Goal: Information Seeking & Learning: Learn about a topic

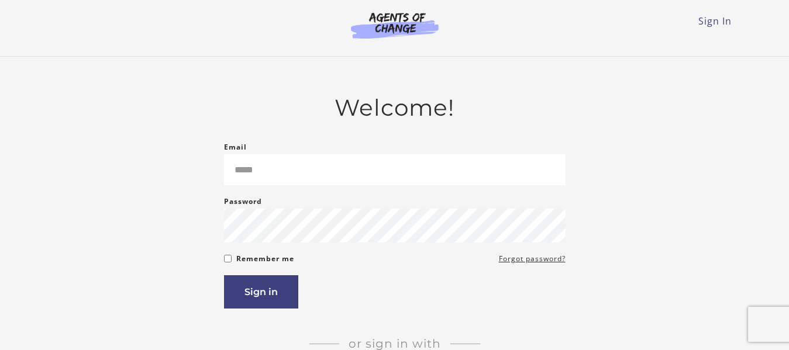
type input "**********"
click at [259, 288] on button "Sign in" at bounding box center [261, 291] width 74 height 33
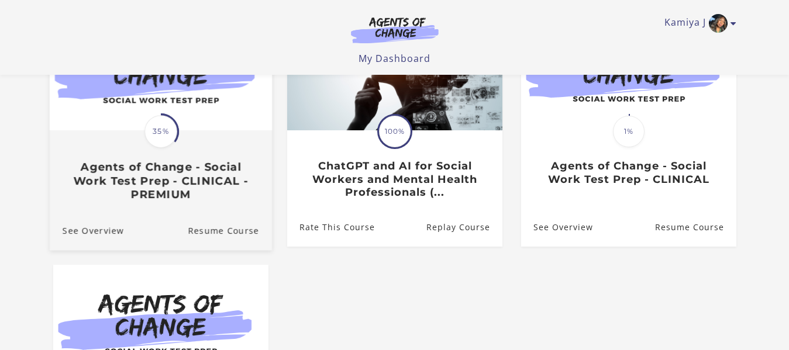
scroll to position [175, 0]
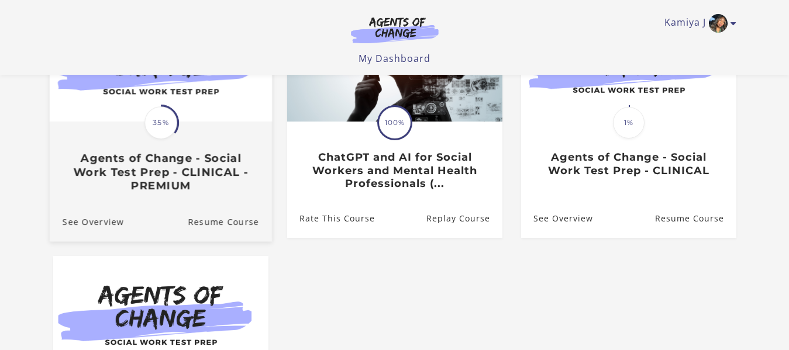
click at [165, 139] on span "35%" at bounding box center [160, 122] width 33 height 33
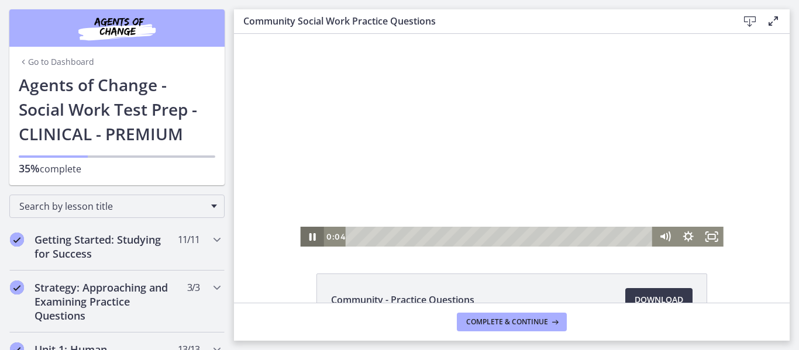
click at [309, 240] on icon "Pause" at bounding box center [312, 237] width 6 height 8
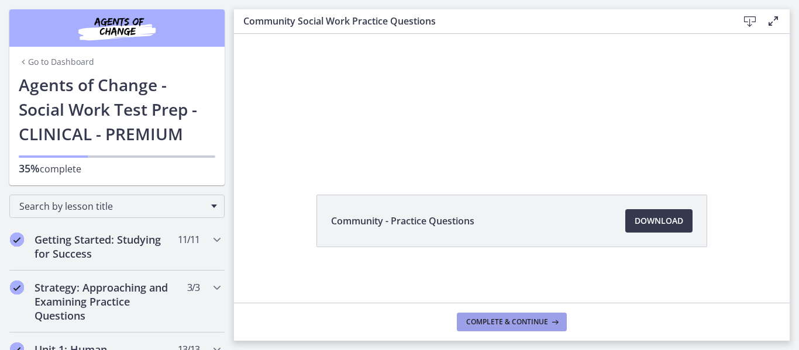
scroll to position [80, 0]
drag, startPoint x: 388, startPoint y: 213, endPoint x: 382, endPoint y: 224, distance: 13.3
click at [388, 214] on li "Community - Practice Questions Download Opens in a new window" at bounding box center [511, 220] width 391 height 53
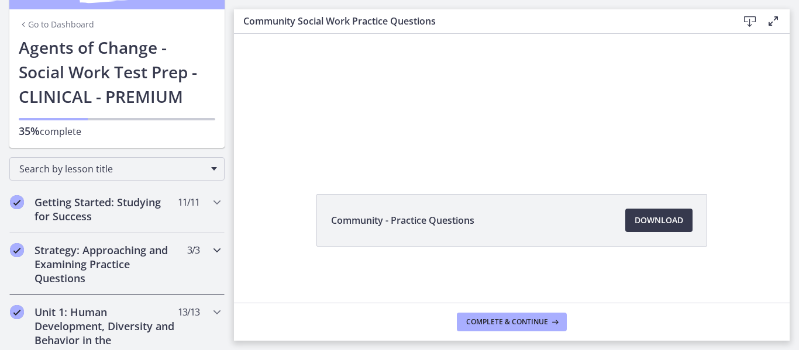
scroll to position [58, 0]
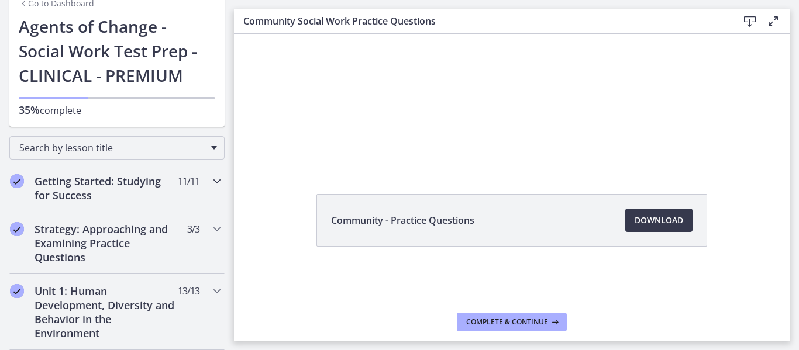
click at [192, 185] on div "Getting Started: Studying for Success 11 / 11 Completed" at bounding box center [116, 188] width 215 height 48
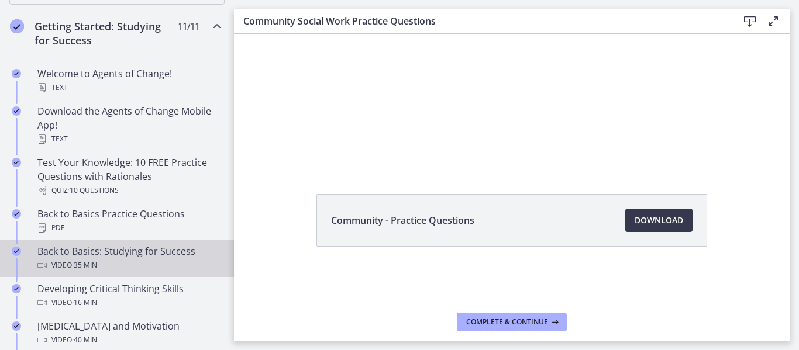
scroll to position [234, 0]
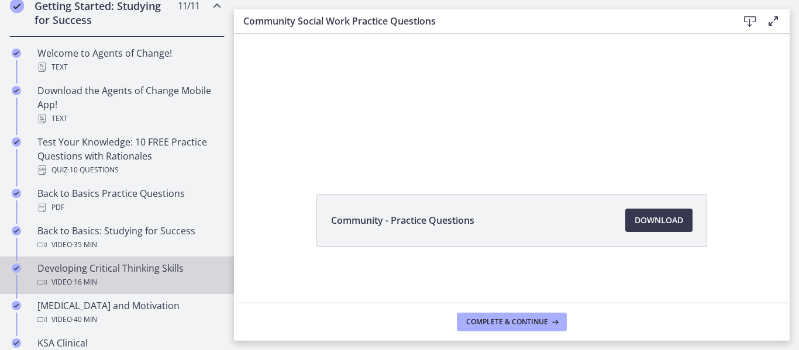
click at [150, 270] on div "Developing Critical Thinking Skills Video · 16 min" at bounding box center [128, 275] width 182 height 28
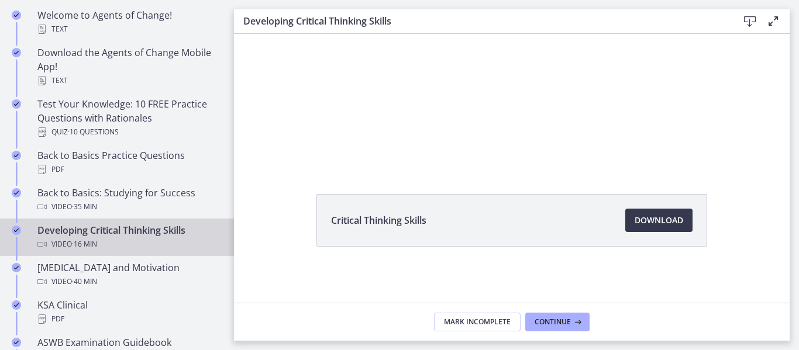
scroll to position [292, 0]
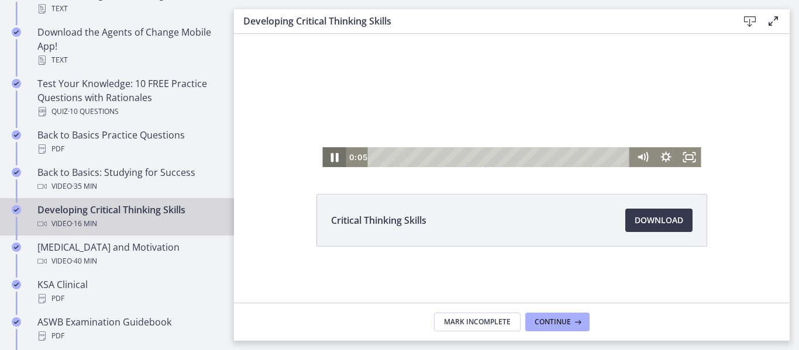
click at [323, 157] on icon "Pause" at bounding box center [334, 158] width 28 height 24
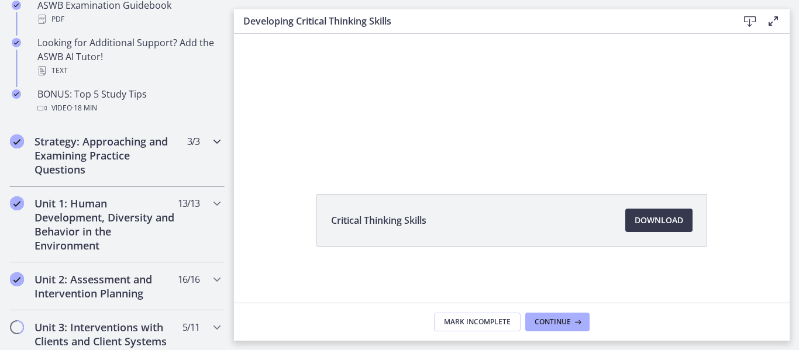
scroll to position [643, 0]
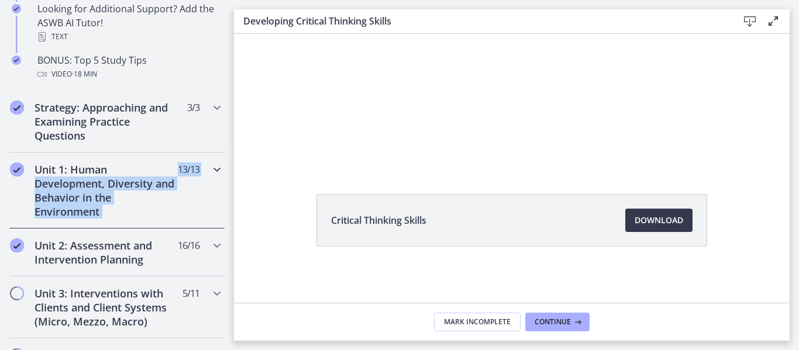
drag, startPoint x: 214, startPoint y: 171, endPoint x: 208, endPoint y: 172, distance: 5.9
click at [210, 171] on div "Unit 1: Human Development, Diversity and Behavior in the Environment 13 / 13 Co…" at bounding box center [116, 191] width 215 height 76
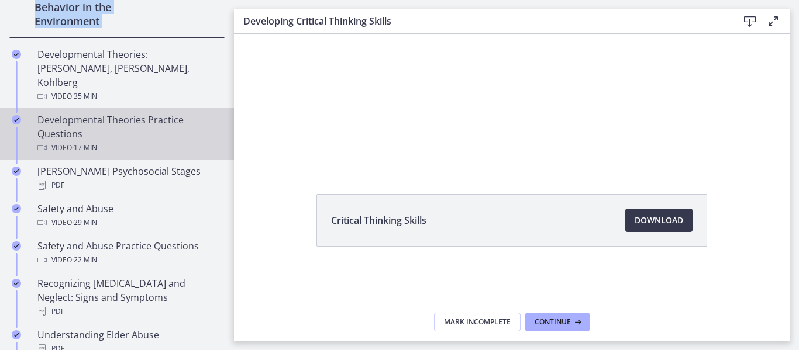
scroll to position [351, 0]
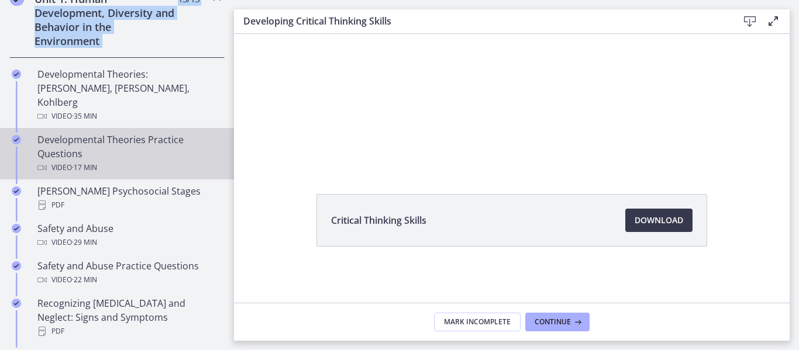
click at [127, 146] on div "Developmental Theories Practice Questions Video · 17 min" at bounding box center [128, 154] width 182 height 42
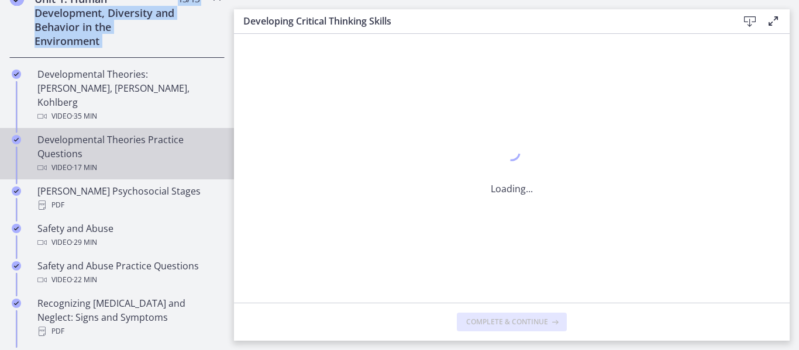
scroll to position [0, 0]
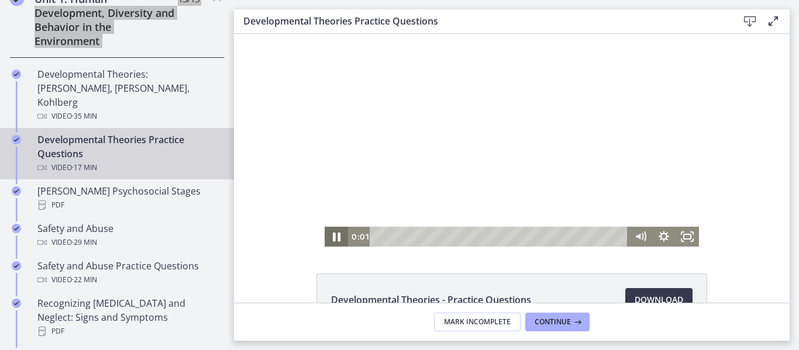
click at [331, 238] on icon "Pause" at bounding box center [336, 237] width 28 height 24
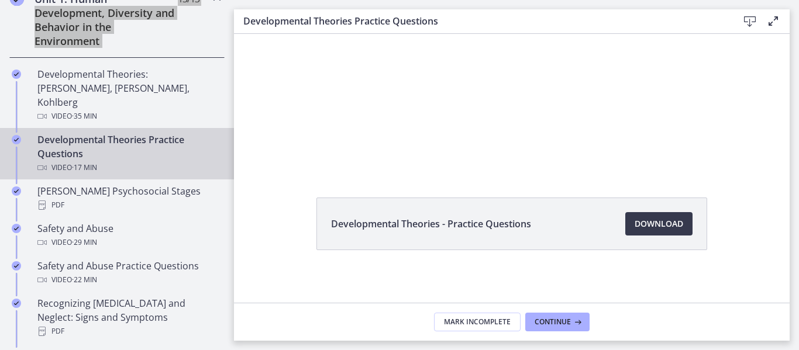
scroll to position [80, 0]
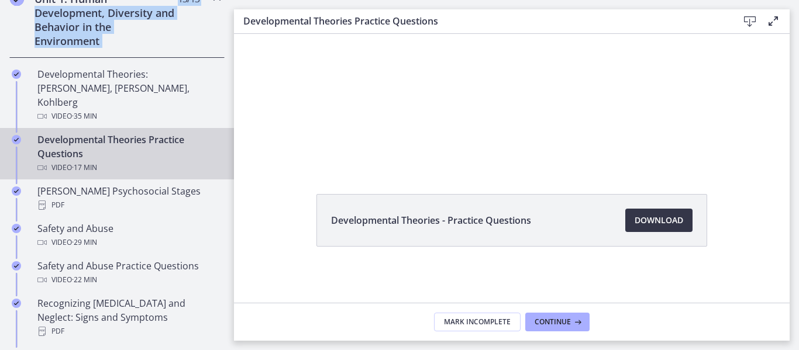
click at [634, 217] on span "Download Opens in a new window" at bounding box center [658, 220] width 49 height 14
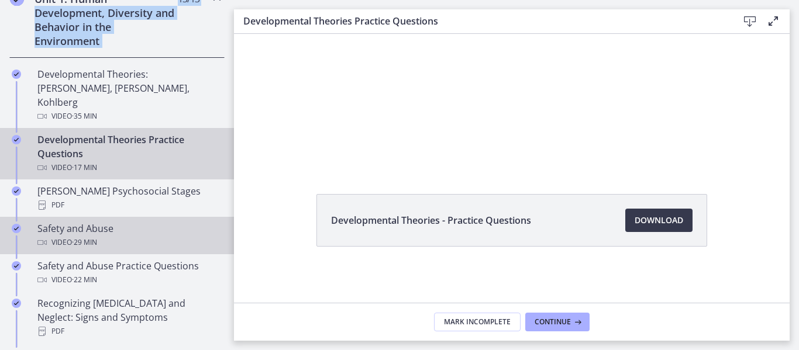
click at [101, 217] on link "Safety and Abuse Video · 29 min" at bounding box center [117, 235] width 234 height 37
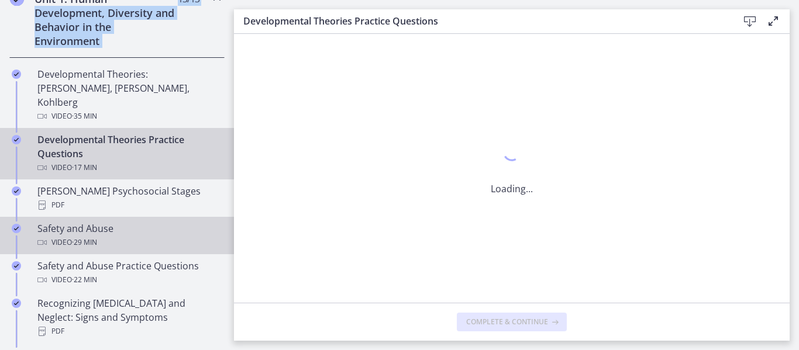
scroll to position [0, 0]
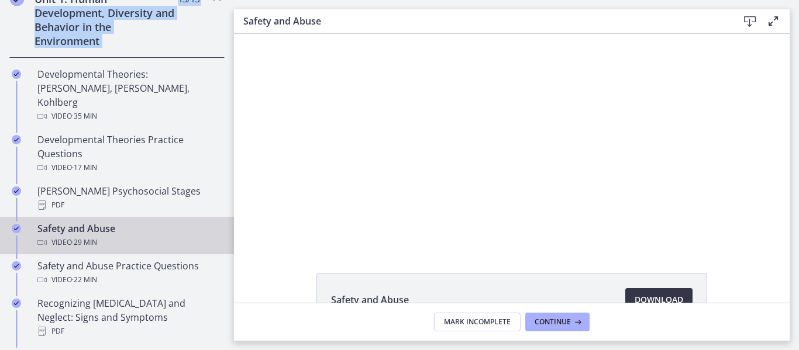
click at [642, 296] on span "Download Opens in a new window" at bounding box center [658, 300] width 49 height 14
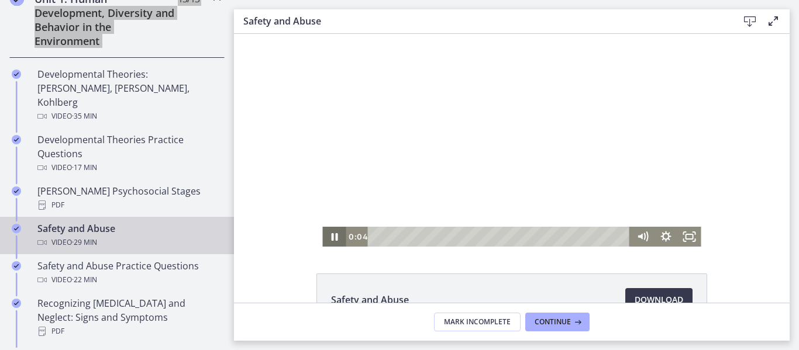
click at [331, 237] on icon "Pause" at bounding box center [334, 237] width 6 height 8
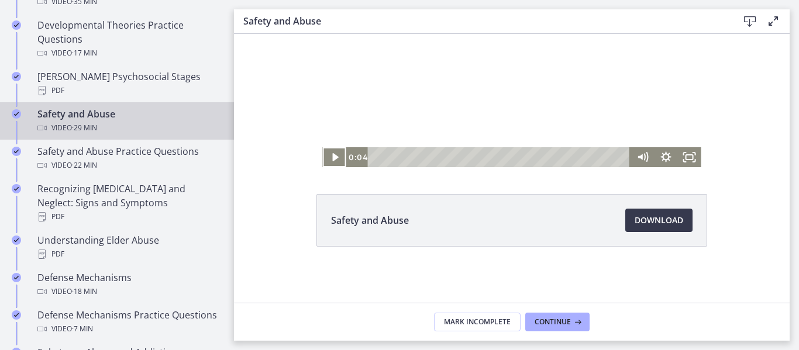
scroll to position [526, 0]
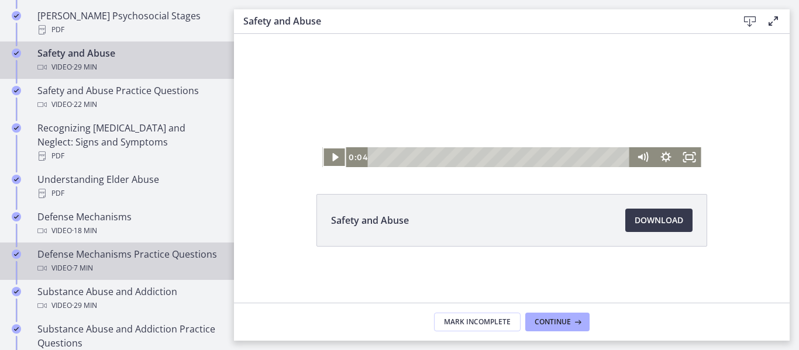
click at [118, 247] on div "Defense Mechanisms Practice Questions Video · 7 min" at bounding box center [128, 261] width 182 height 28
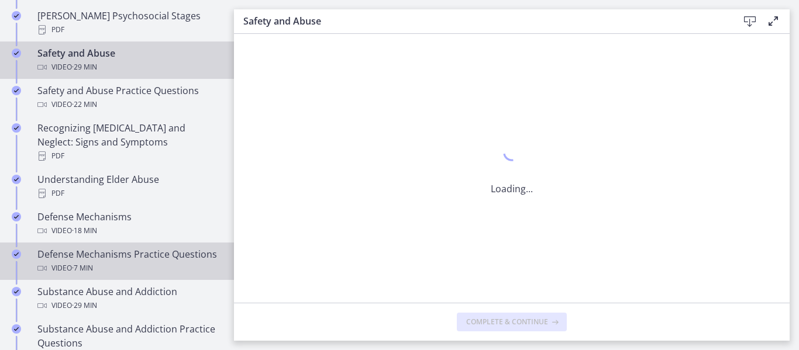
scroll to position [0, 0]
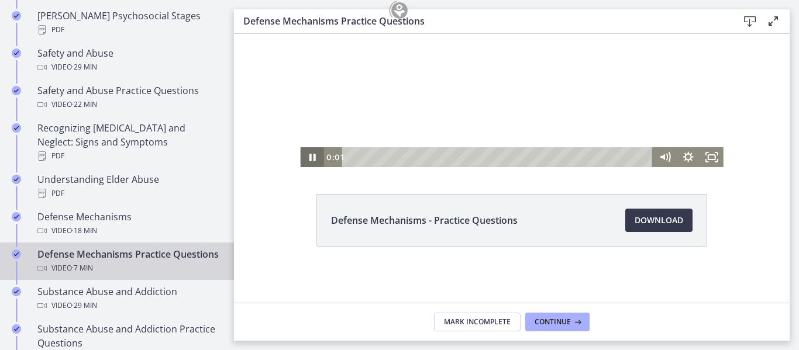
click at [313, 157] on icon "Pause" at bounding box center [311, 157] width 23 height 20
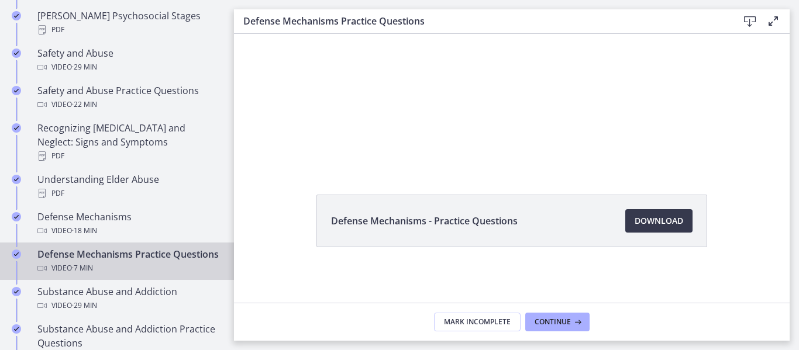
scroll to position [80, 0]
click at [634, 217] on span "Download Opens in a new window" at bounding box center [658, 220] width 49 height 14
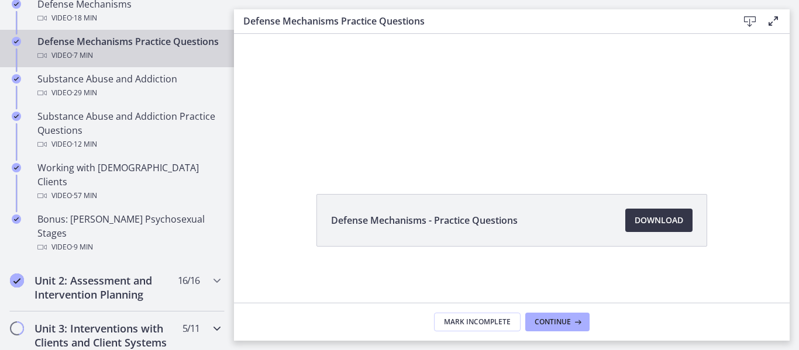
scroll to position [760, 0]
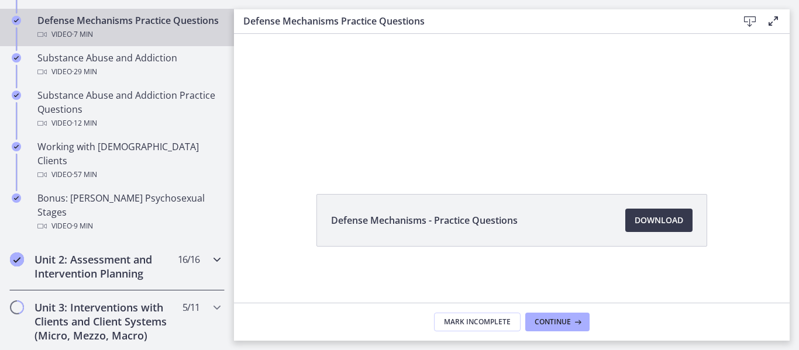
click at [139, 253] on h2 "Unit 2: Assessment and Intervention Planning" at bounding box center [105, 267] width 143 height 28
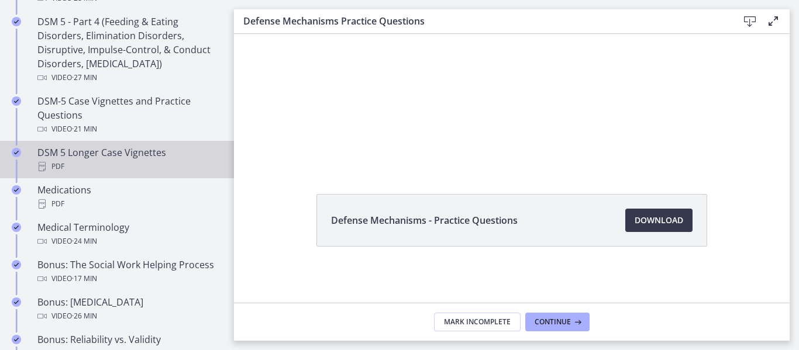
click at [126, 157] on div "DSM 5 Longer Case Vignettes PDF" at bounding box center [128, 160] width 182 height 28
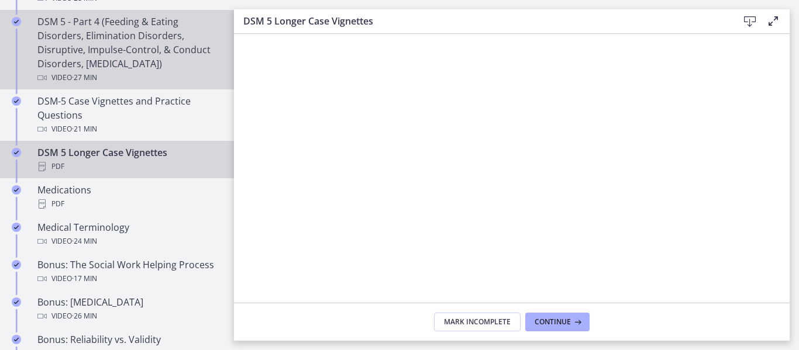
click at [111, 59] on div "DSM 5 - Part 4 (Feeding & Eating Disorders, Elimination Disorders, Disruptive, …" at bounding box center [128, 50] width 182 height 70
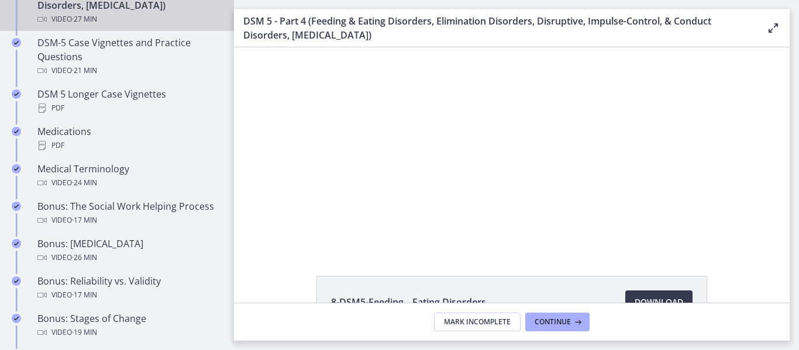
scroll to position [117, 0]
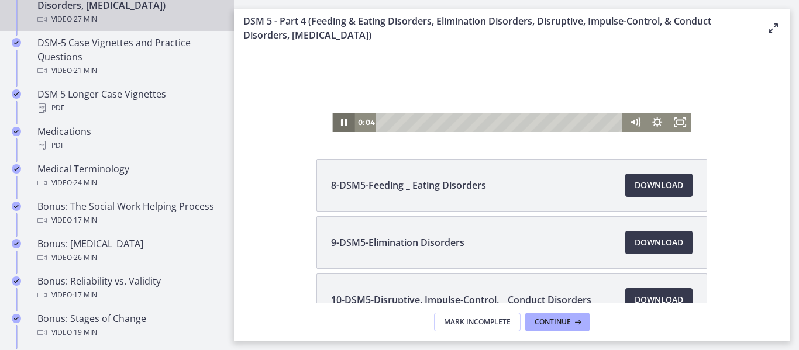
click at [338, 126] on icon "Pause" at bounding box center [343, 122] width 22 height 19
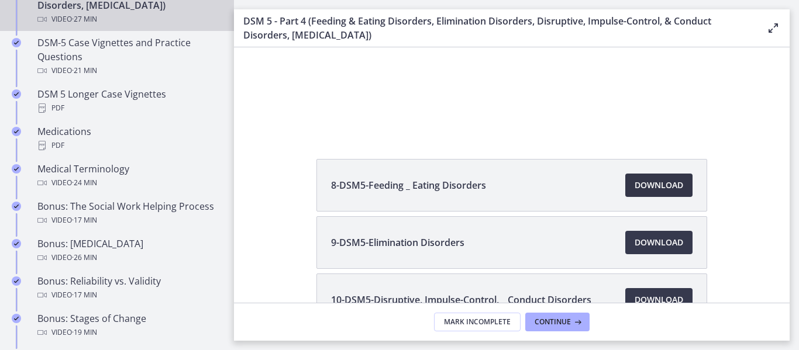
click at [648, 184] on span "Download Opens in a new window" at bounding box center [658, 185] width 49 height 14
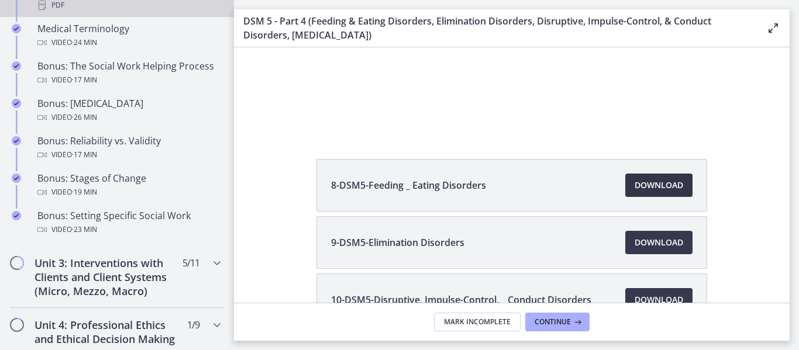
scroll to position [940, 0]
